Goal: Task Accomplishment & Management: Use online tool/utility

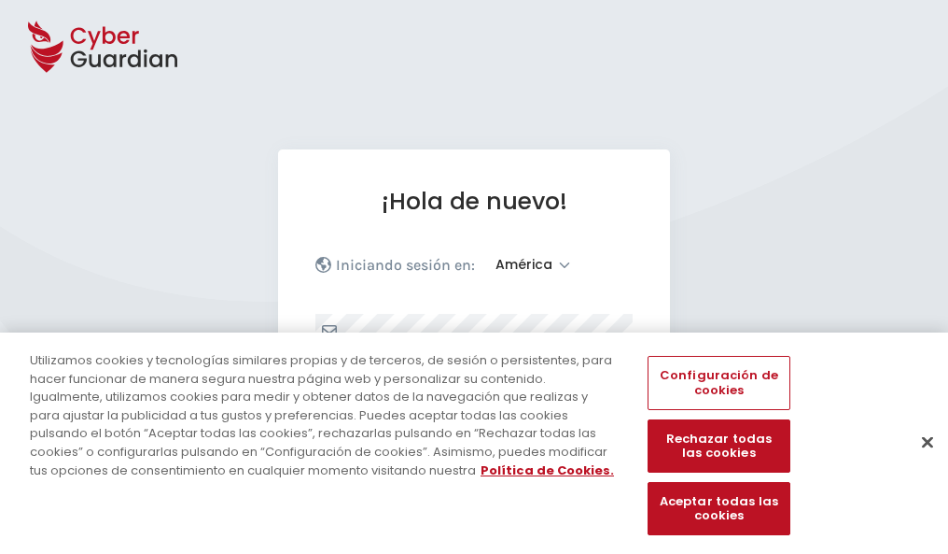
select select "América"
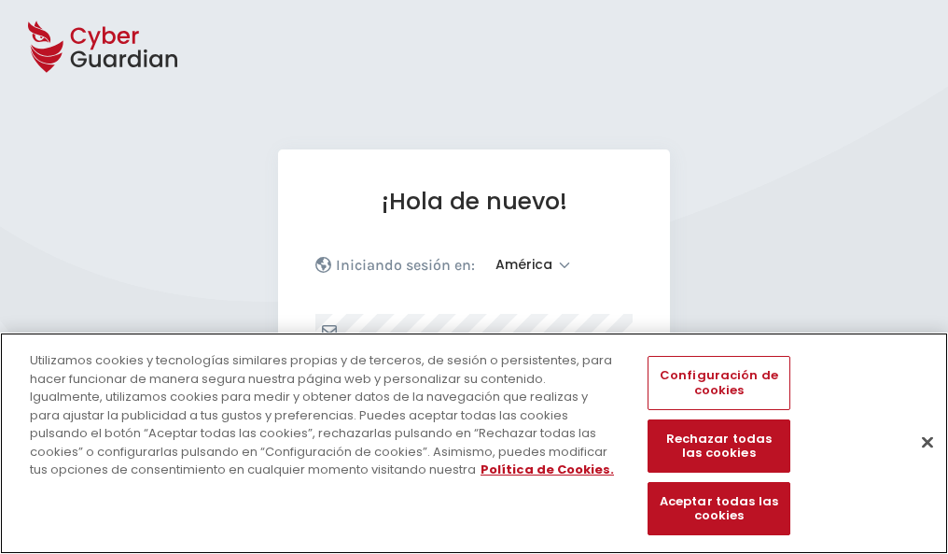
scroll to position [244, 0]
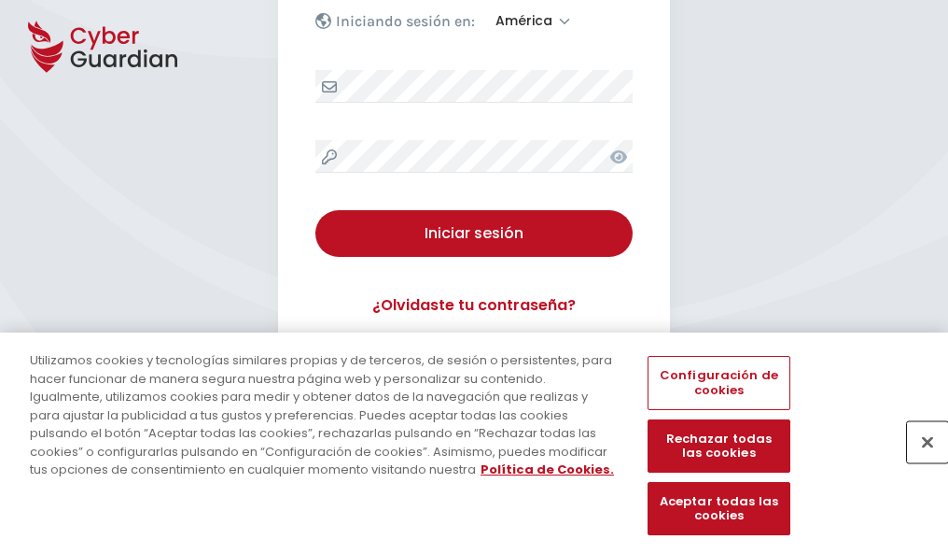
click at [918, 461] on button "Cerrar" at bounding box center [927, 441] width 41 height 41
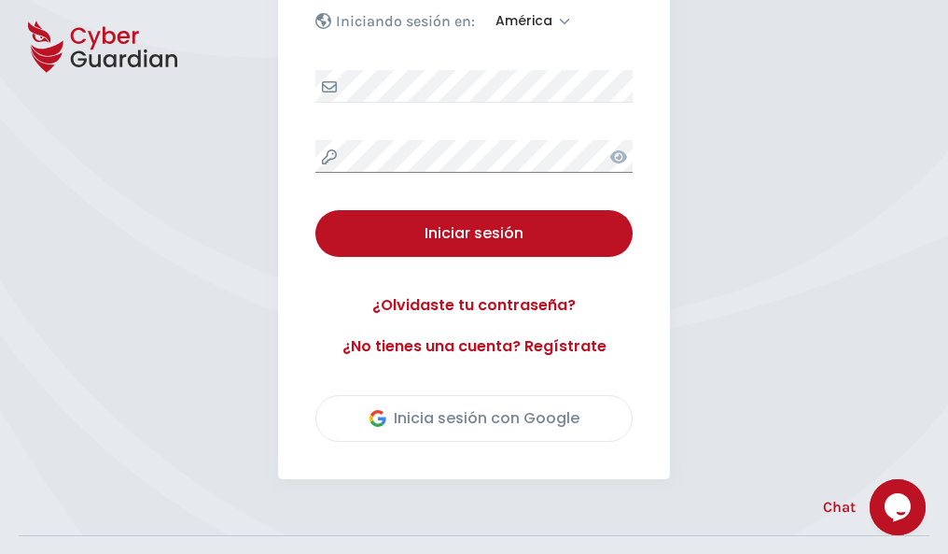
scroll to position [424, 0]
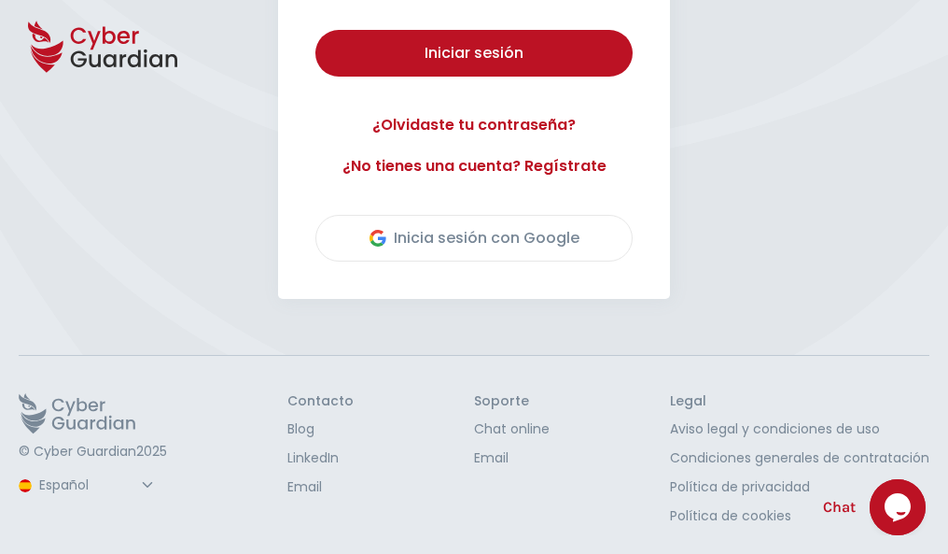
click at [315, 30] on button "Iniciar sesión" at bounding box center [473, 53] width 317 height 47
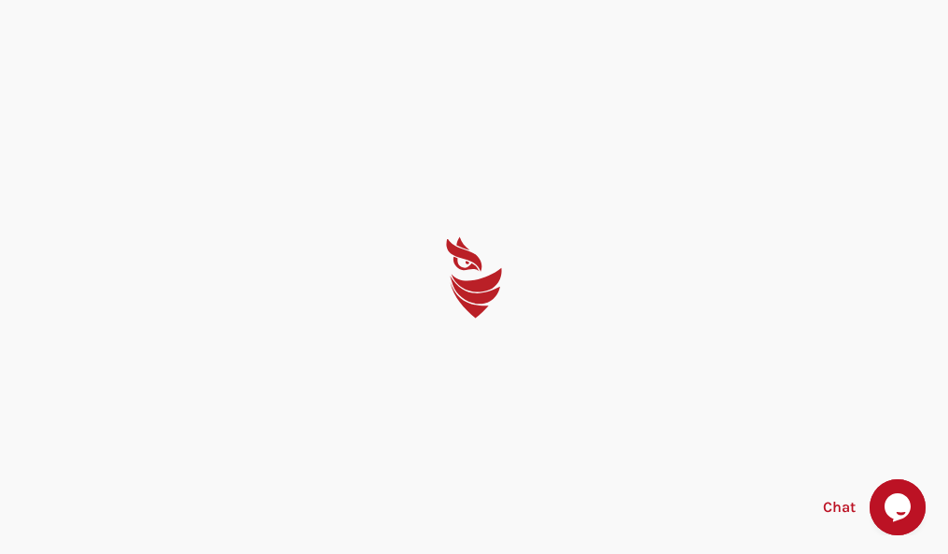
scroll to position [0, 0]
select select "English"
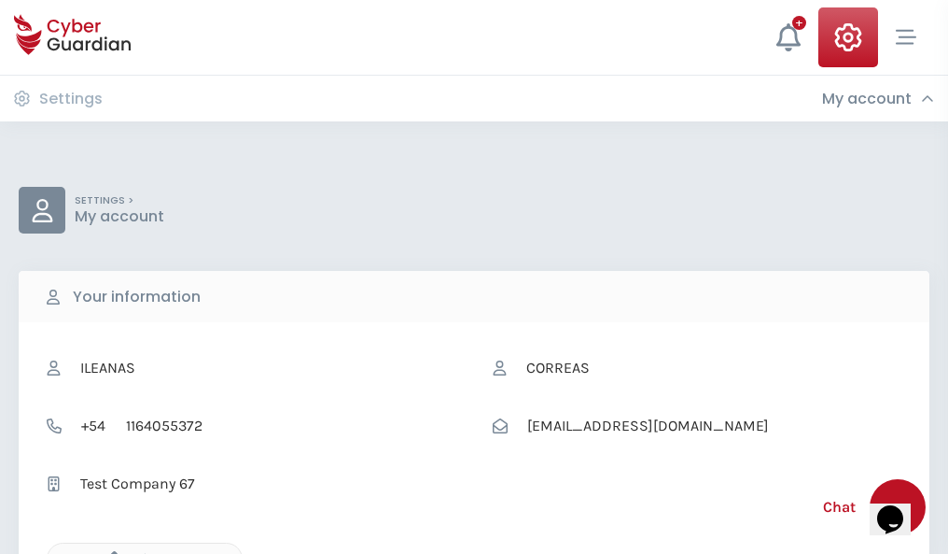
click at [109, 552] on icon "button" at bounding box center [110, 559] width 16 height 16
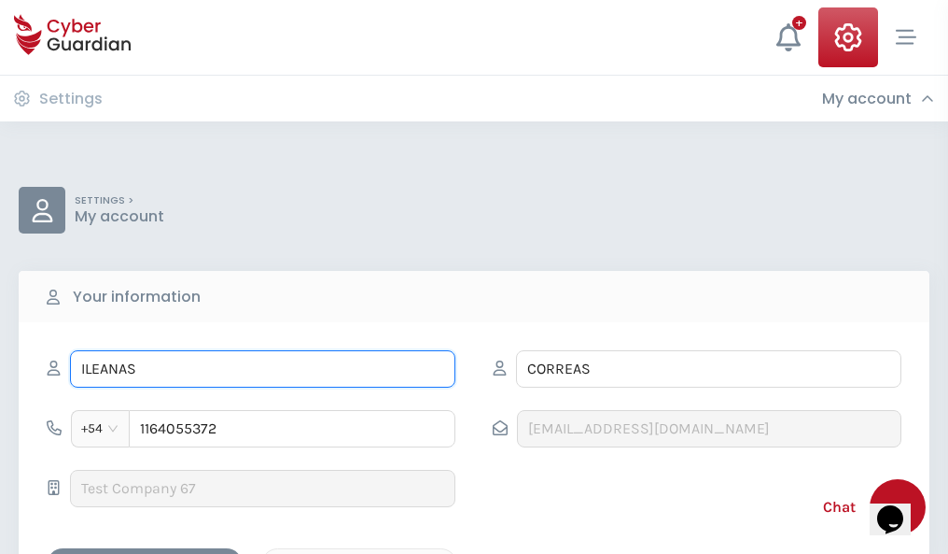
click at [262, 369] on input "ILEANAS" at bounding box center [263, 368] width 386 height 37
type input "I"
type input "Celia"
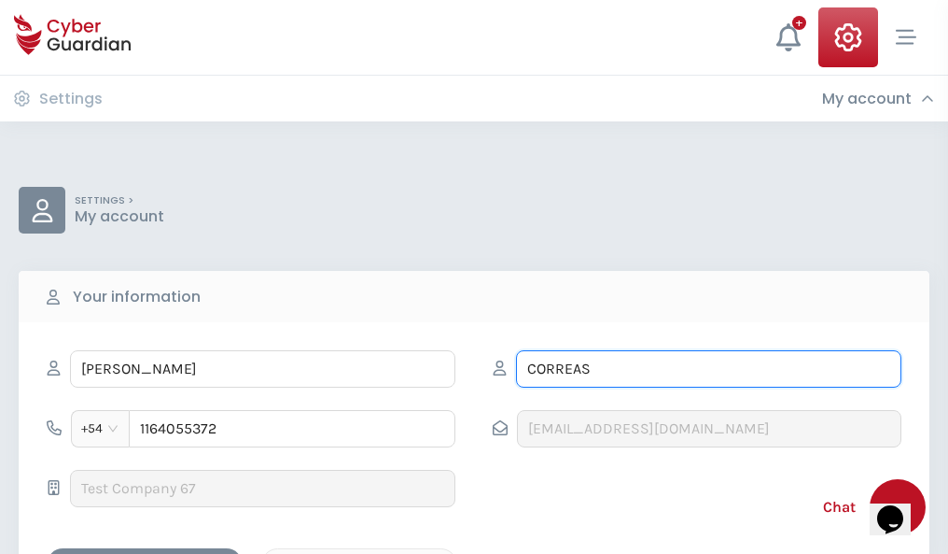
click at [708, 369] on input "CORREAS" at bounding box center [709, 368] width 386 height 37
type input "C"
type input "Perelló"
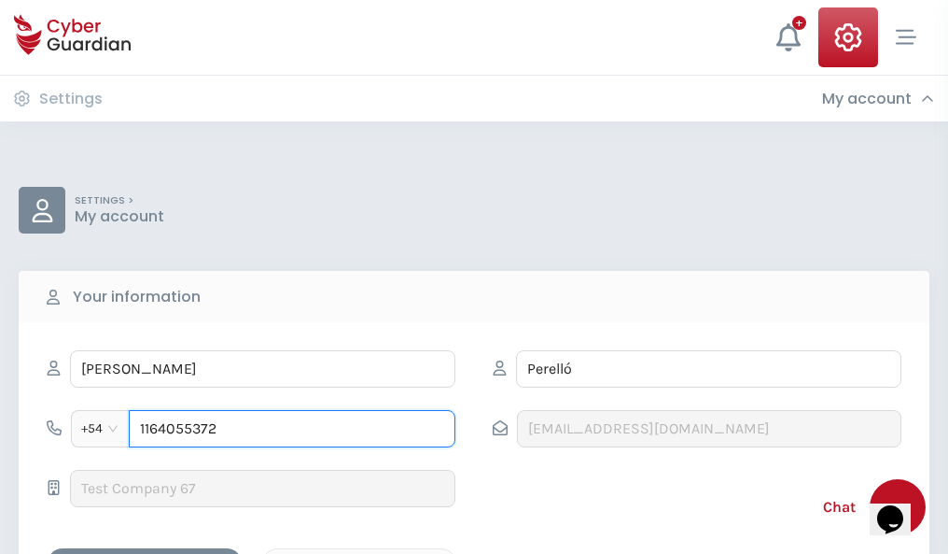
click at [292, 428] on input "1164055372" at bounding box center [292, 428] width 327 height 37
type input "1"
type input "4939624365"
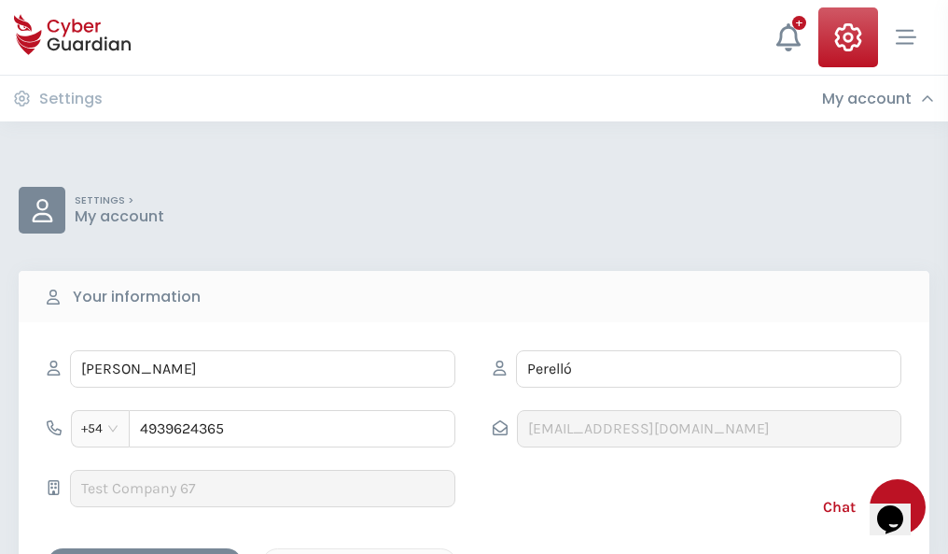
click at [359, 553] on div "Cancel" at bounding box center [359, 564] width 166 height 23
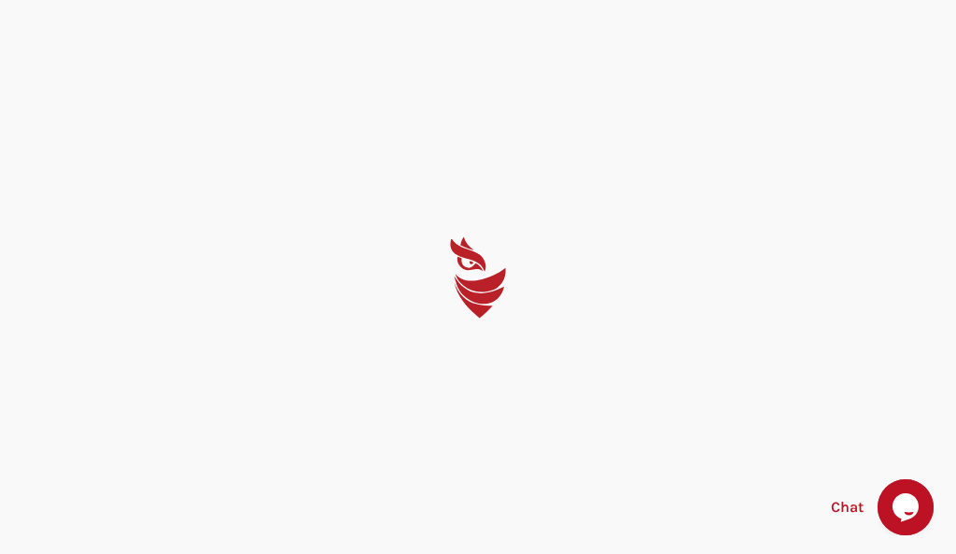
select select "English"
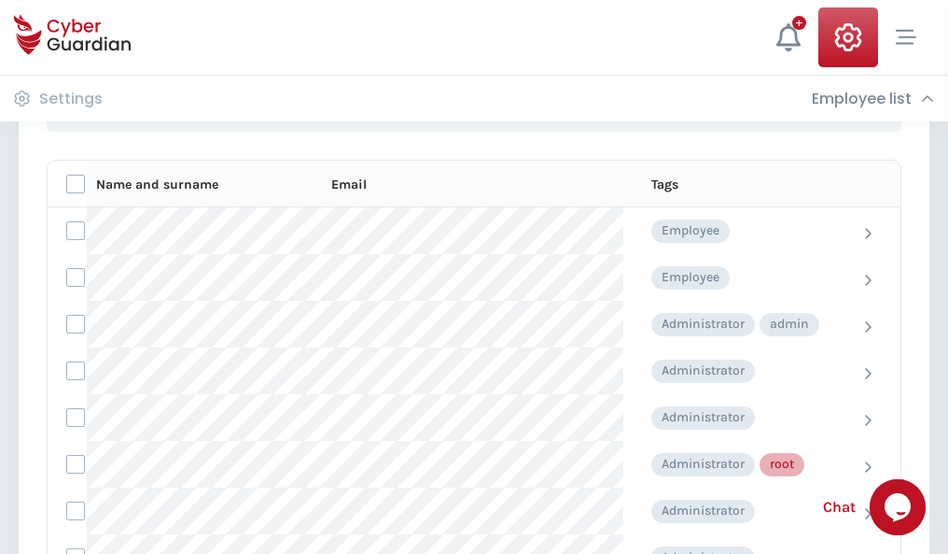
scroll to position [939, 0]
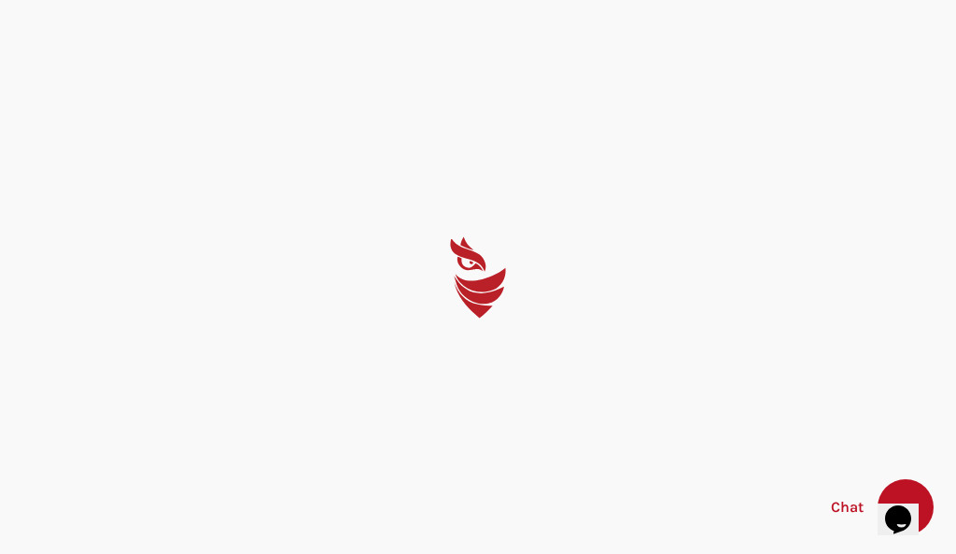
select select "English"
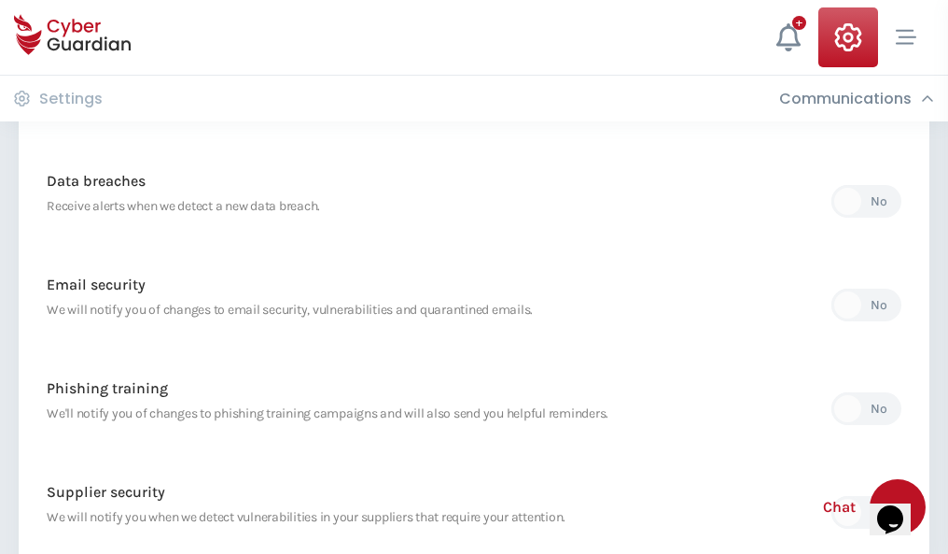
scroll to position [983, 0]
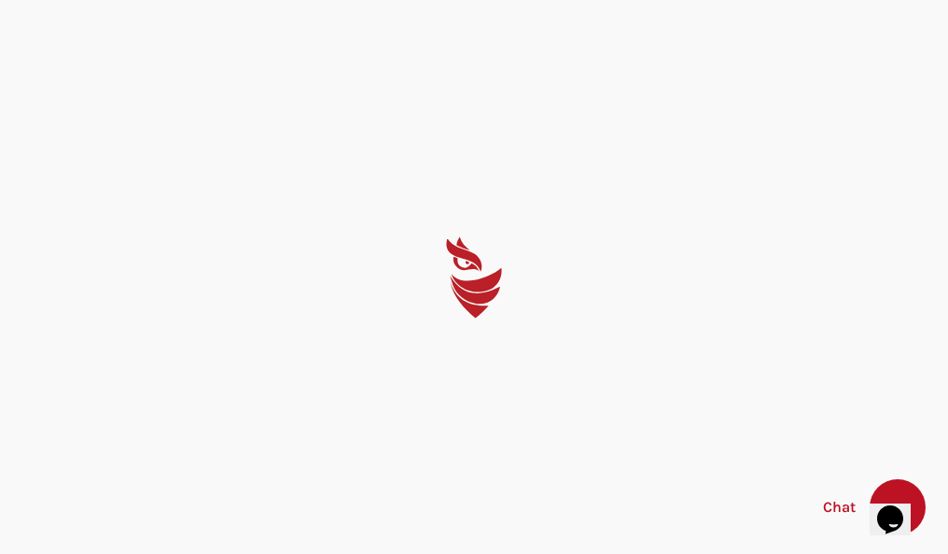
select select "English"
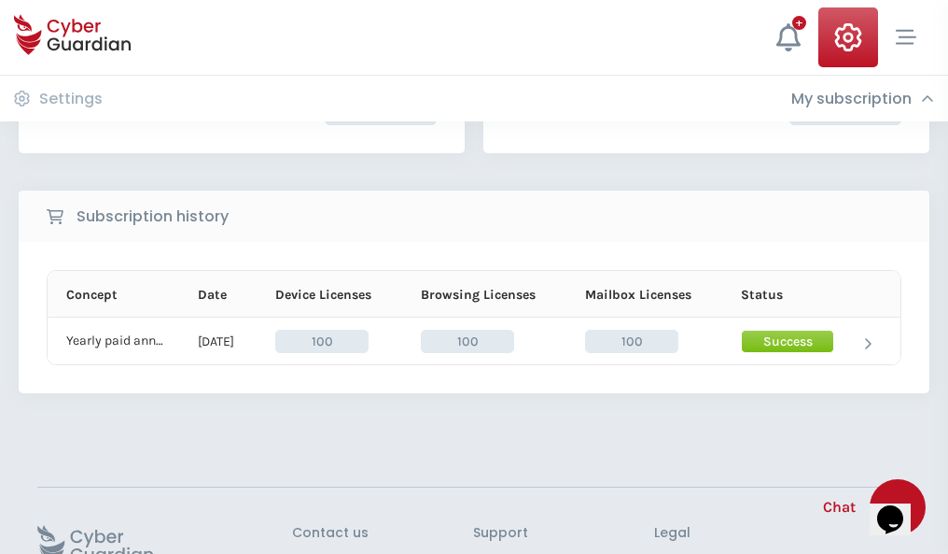
scroll to position [473, 0]
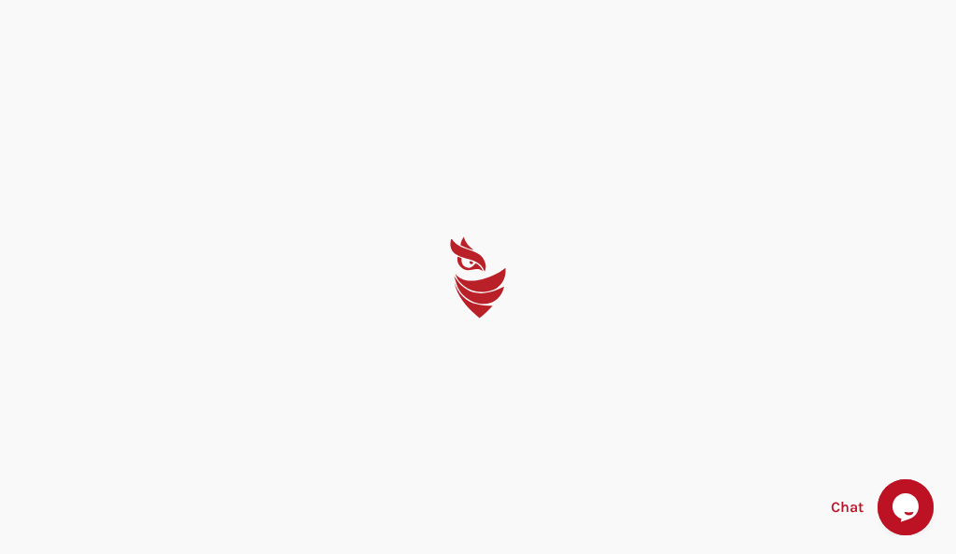
select select "English"
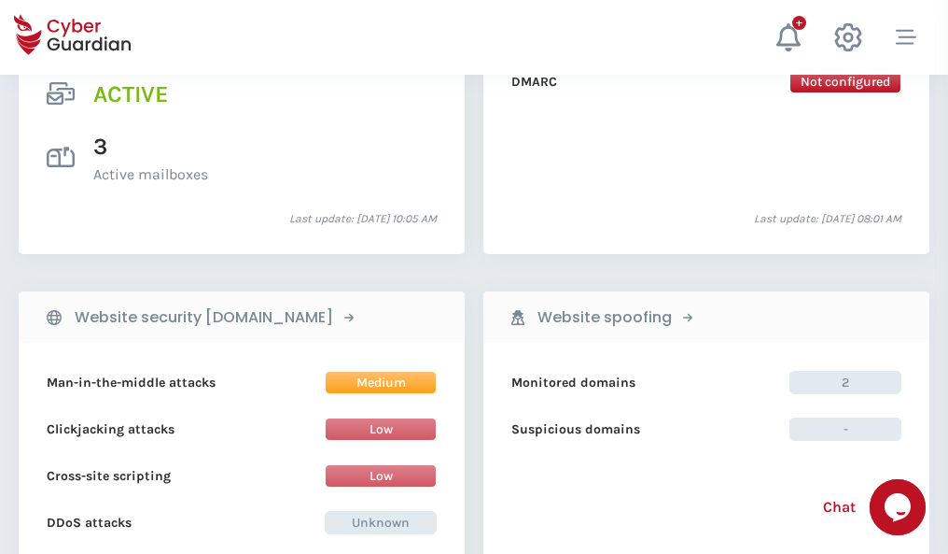
scroll to position [1897, 0]
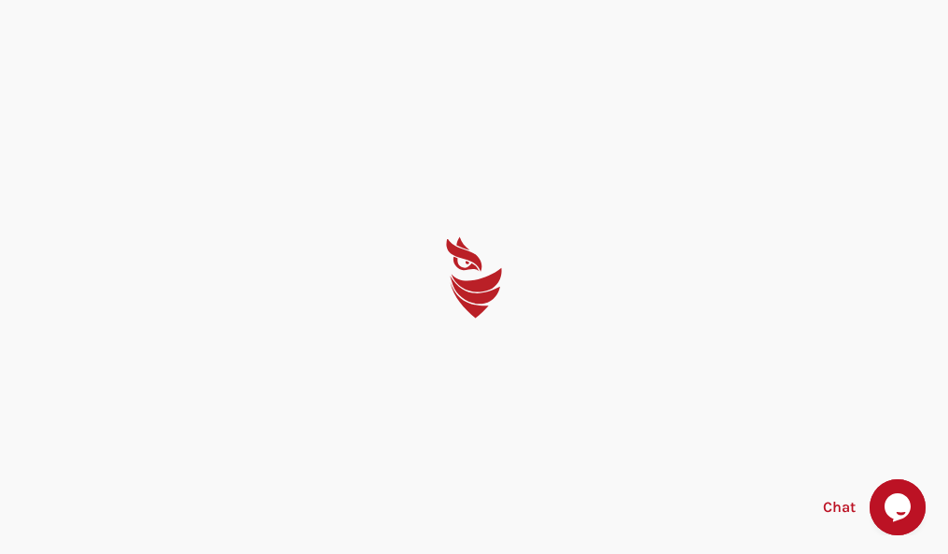
select select "English"
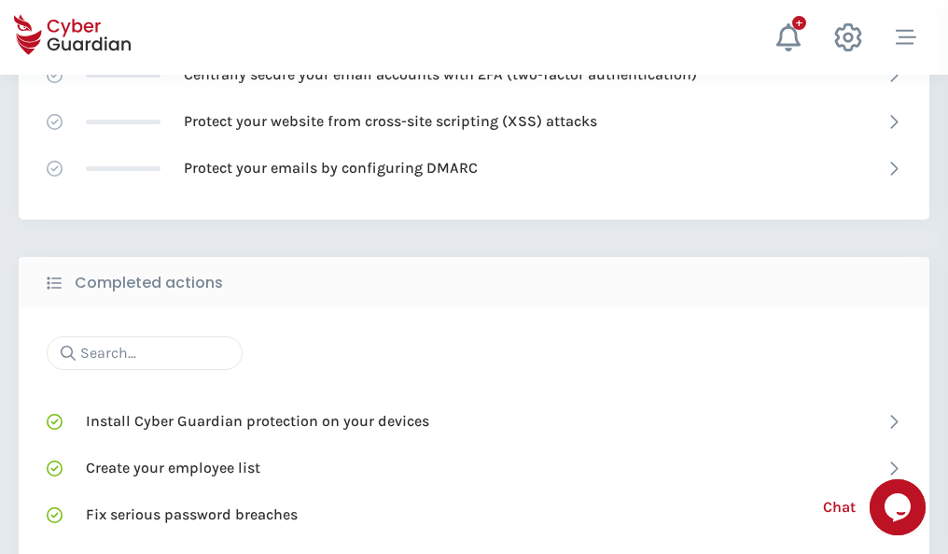
scroll to position [1243, 0]
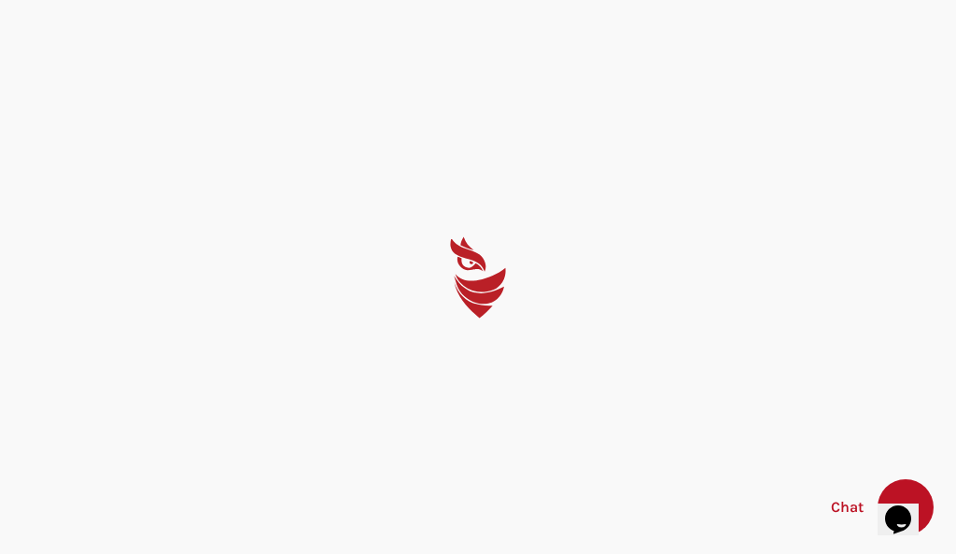
select select "English"
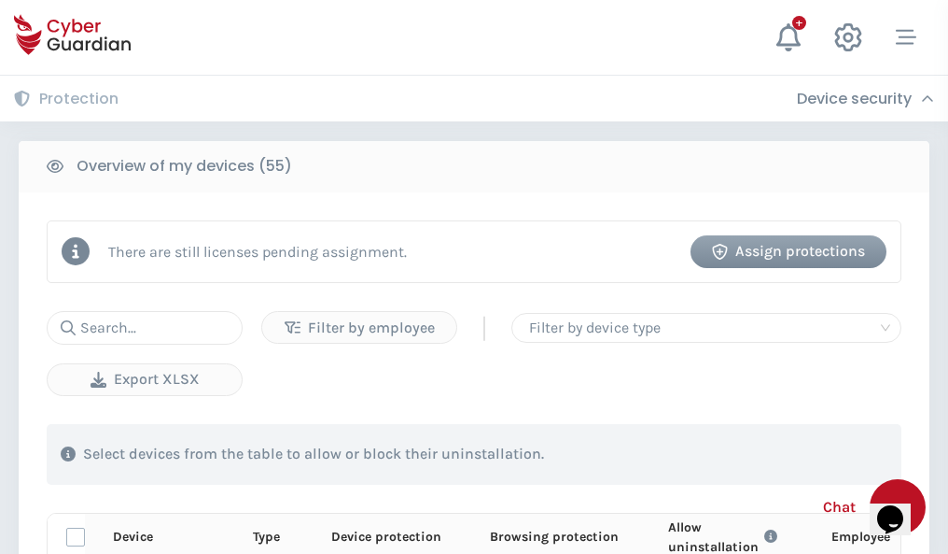
scroll to position [1627, 0]
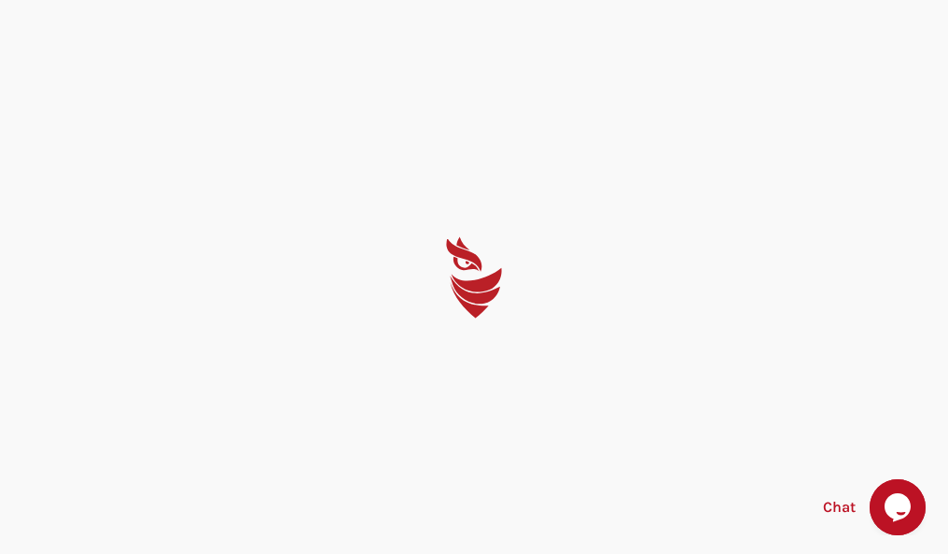
select select "English"
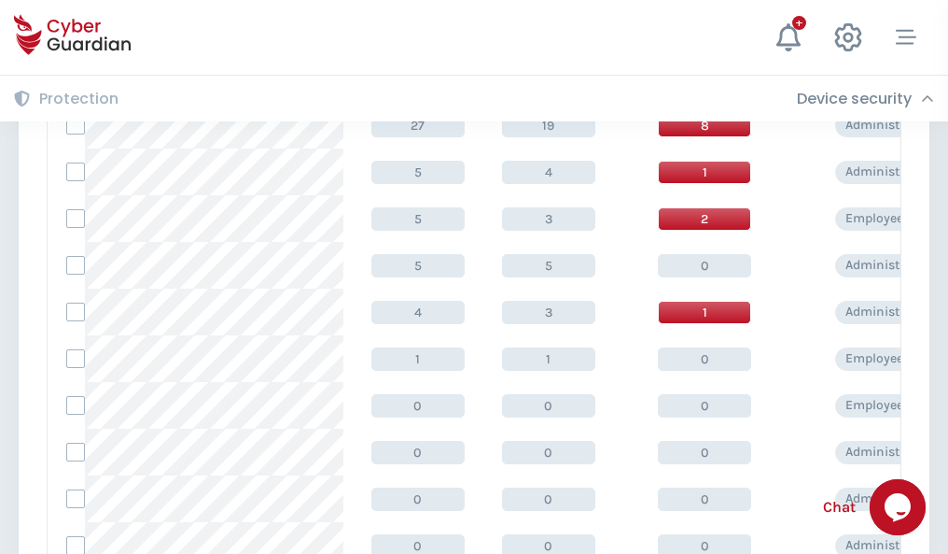
scroll to position [941, 0]
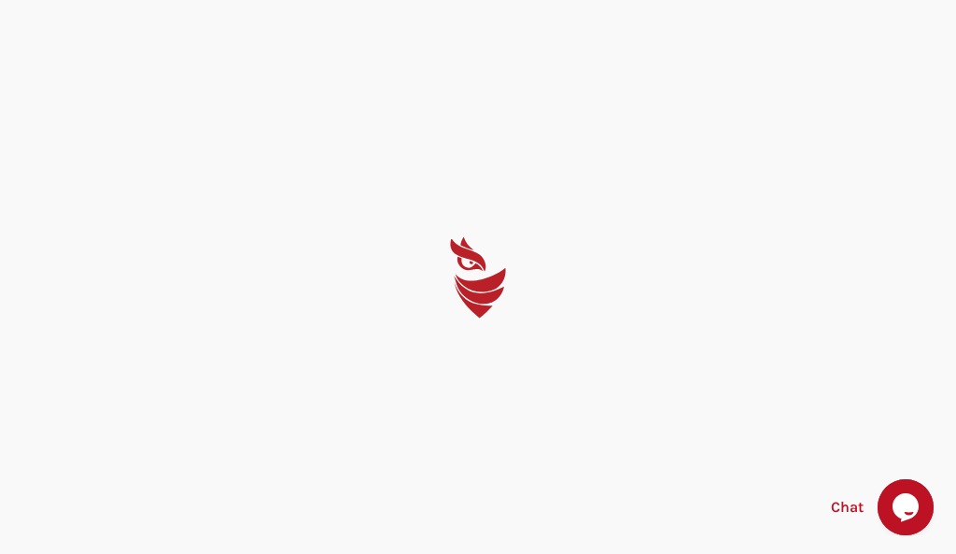
select select "English"
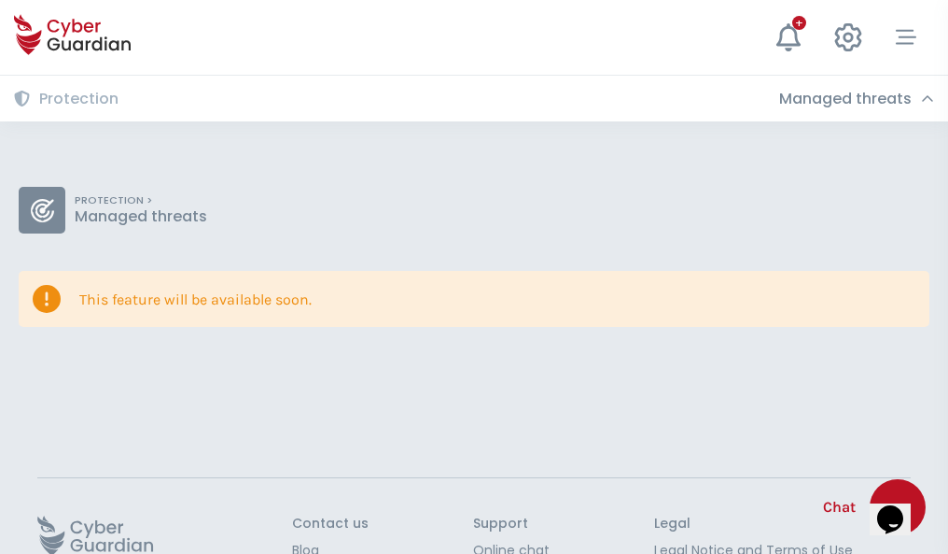
scroll to position [121, 0]
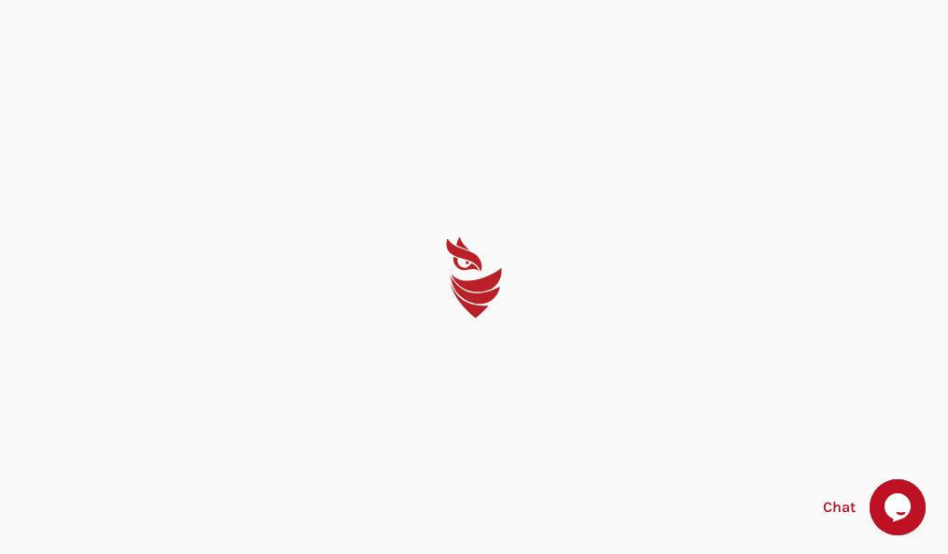
select select "English"
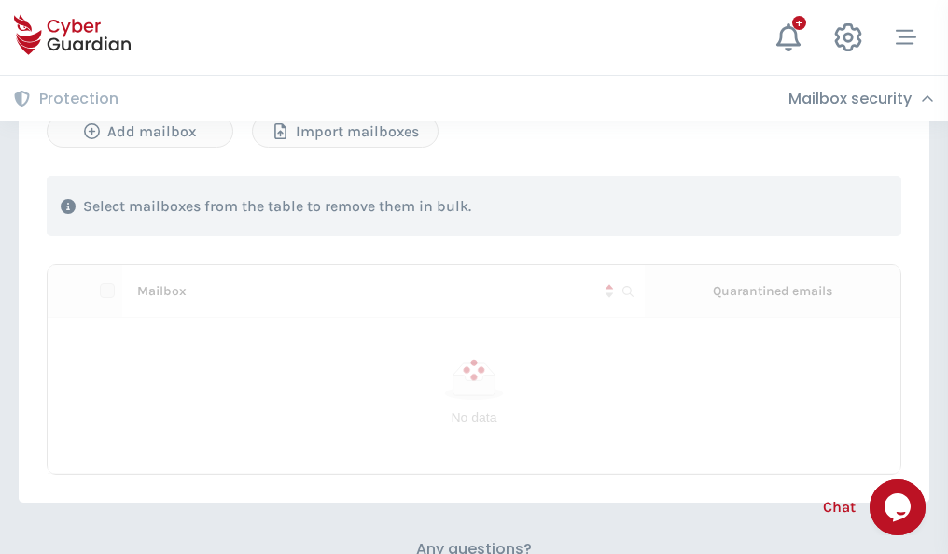
scroll to position [799, 0]
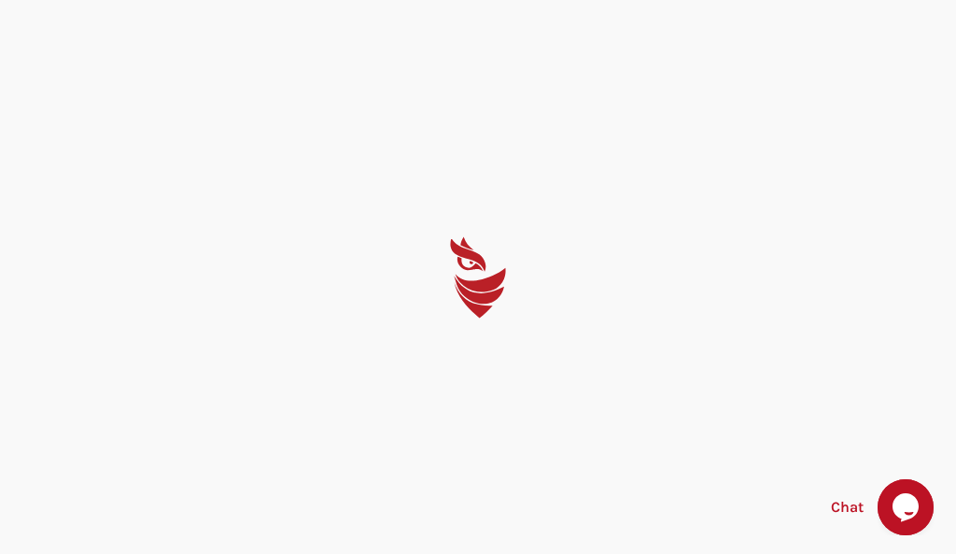
select select "English"
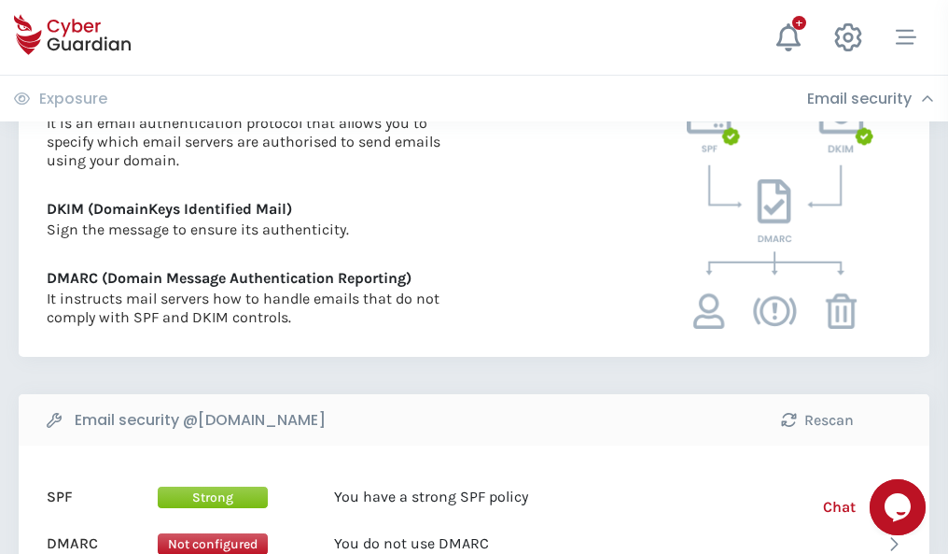
scroll to position [1007, 0]
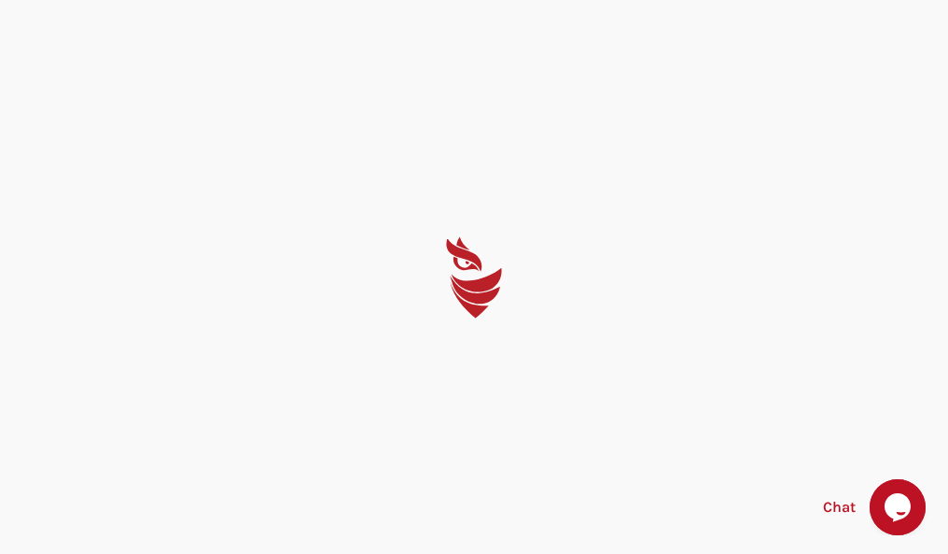
select select "English"
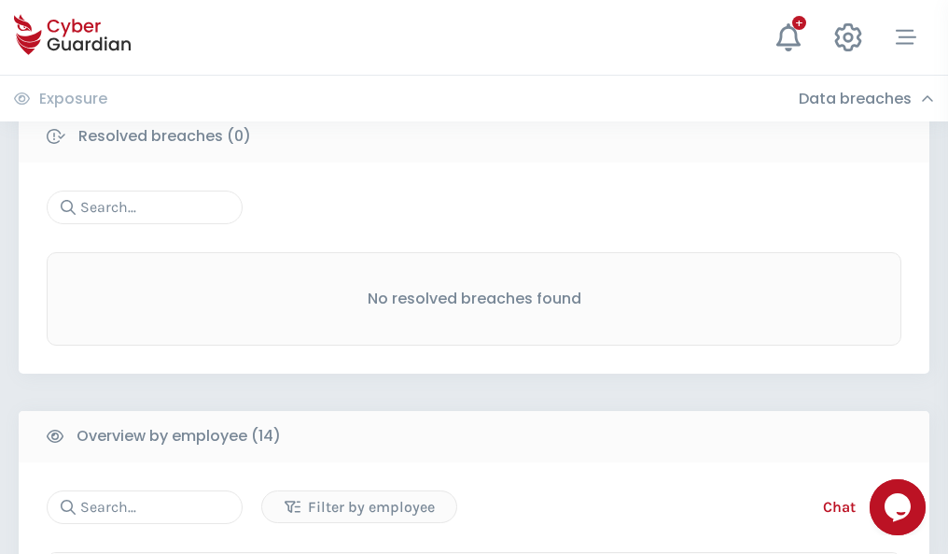
scroll to position [1686, 0]
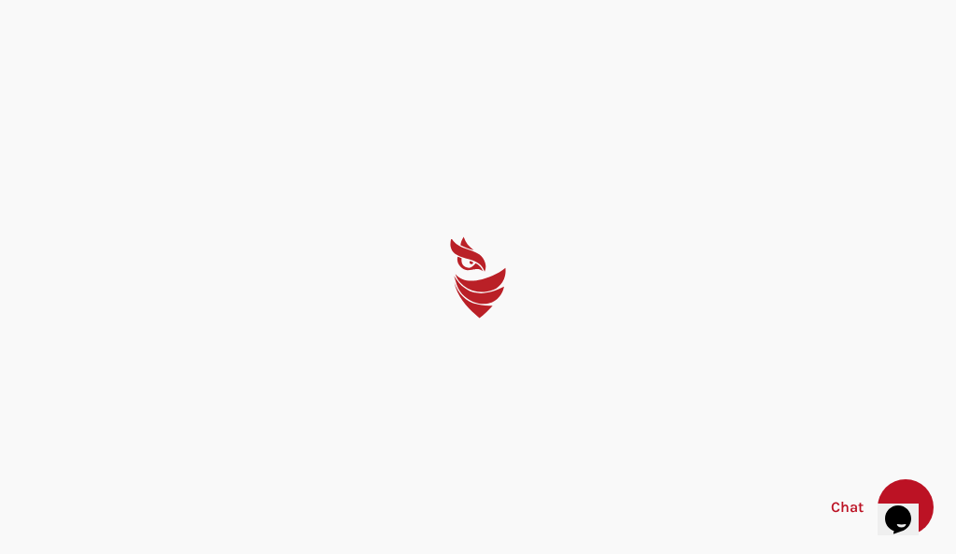
select select "English"
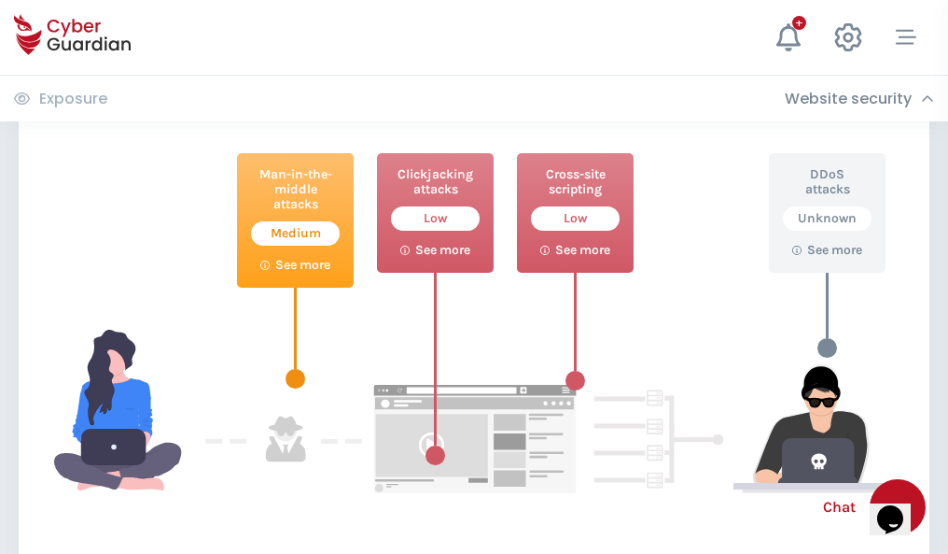
scroll to position [1017, 0]
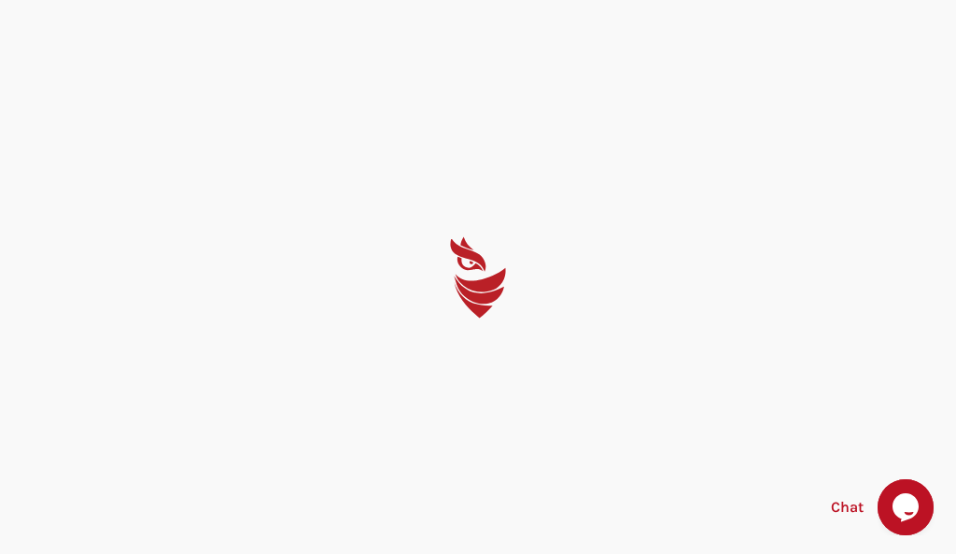
select select "English"
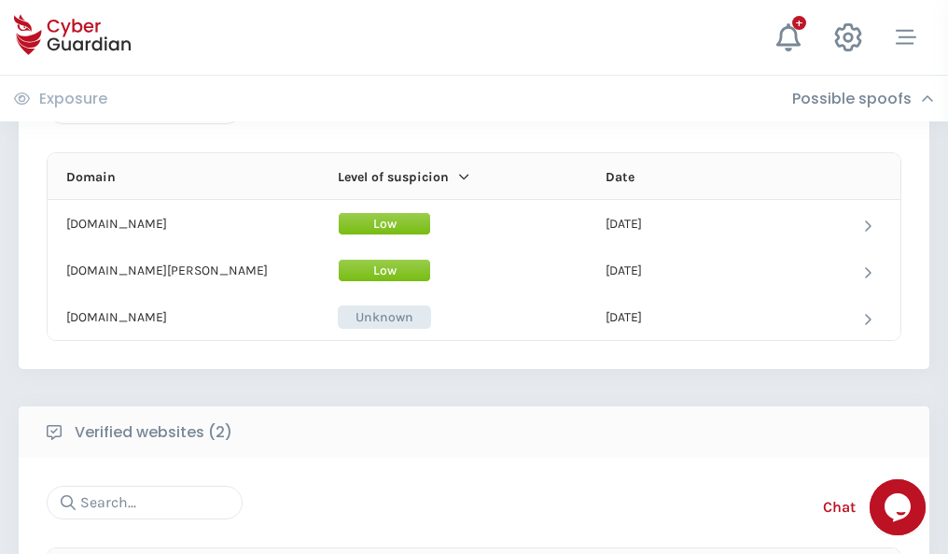
scroll to position [1120, 0]
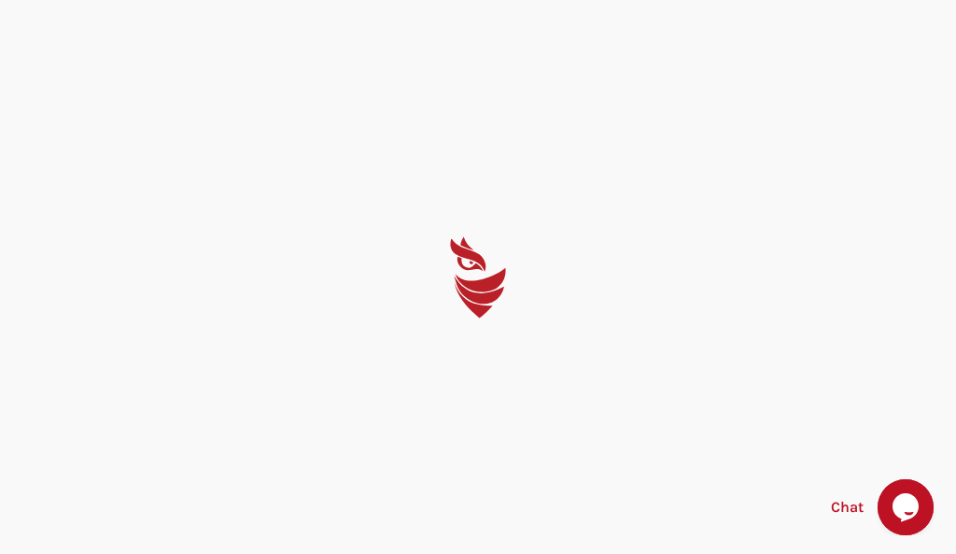
select select "English"
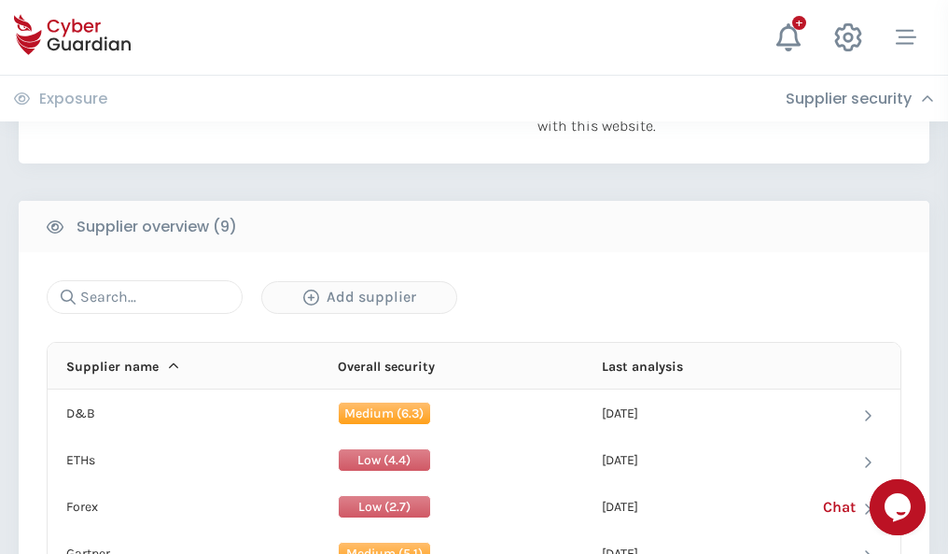
scroll to position [1302, 0]
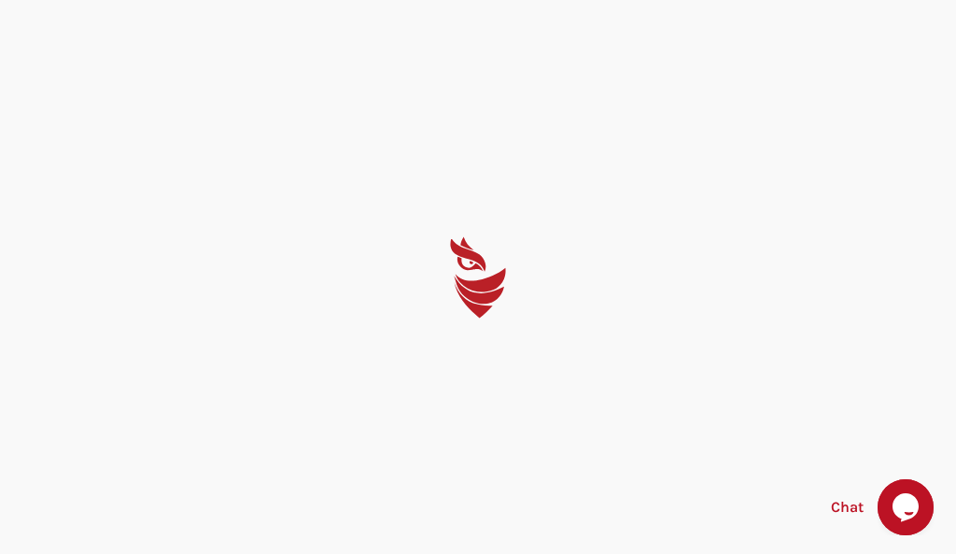
select select "English"
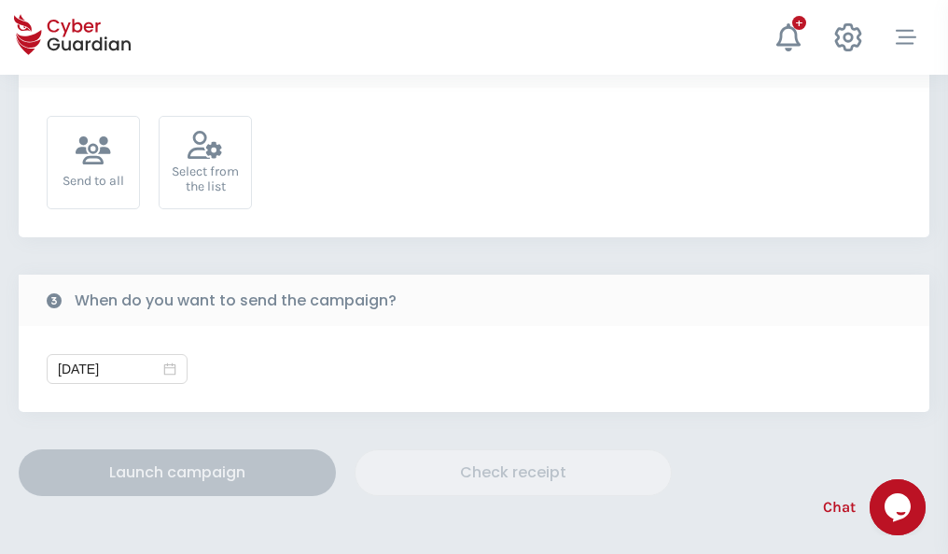
scroll to position [683, 0]
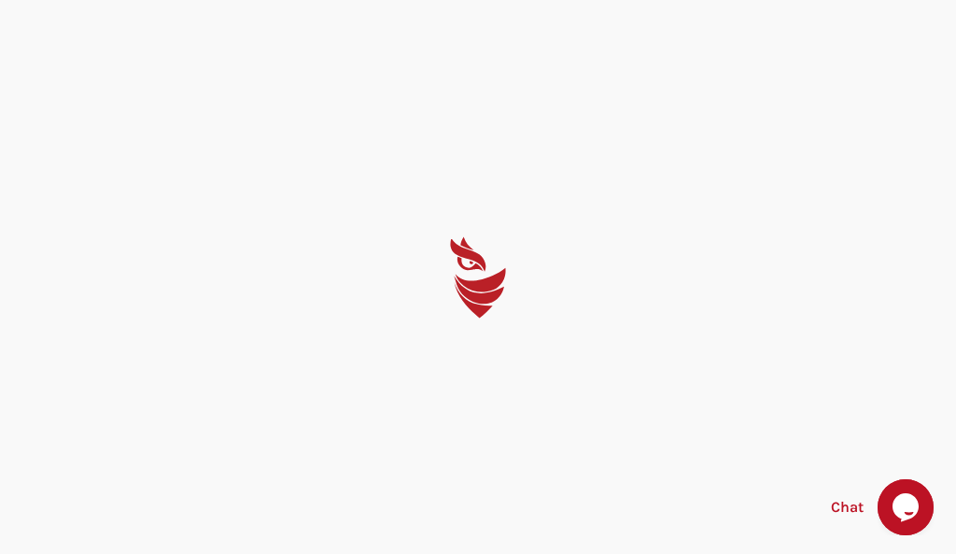
select select "English"
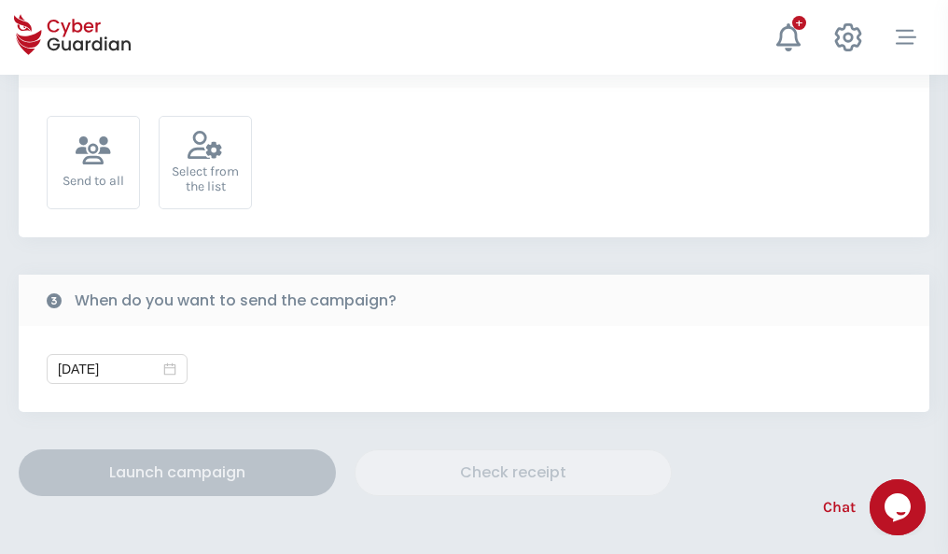
scroll to position [683, 0]
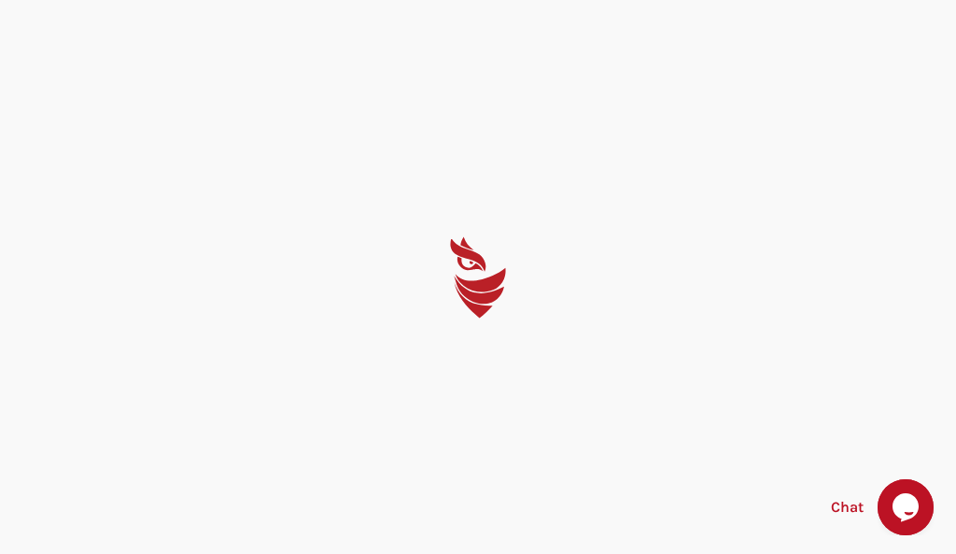
select select "English"
